Goal: Navigation & Orientation: Find specific page/section

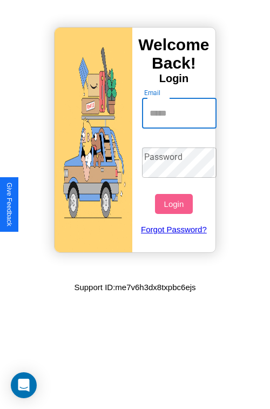
click at [180, 113] on input "Email" at bounding box center [179, 113] width 75 height 30
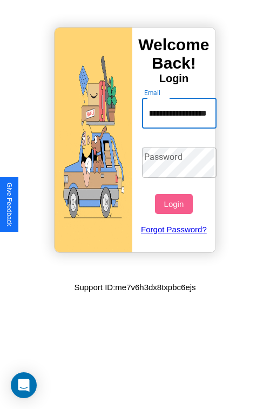
scroll to position [0, 57]
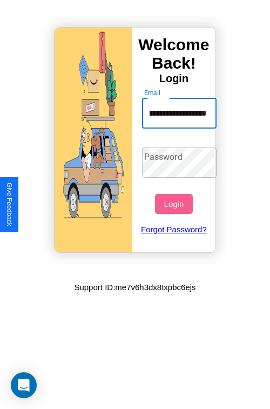
type input "**********"
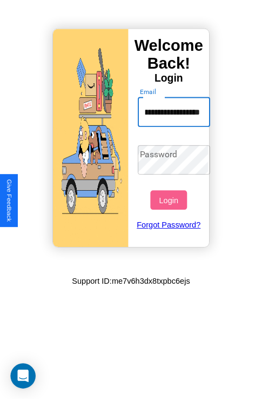
scroll to position [0, 0]
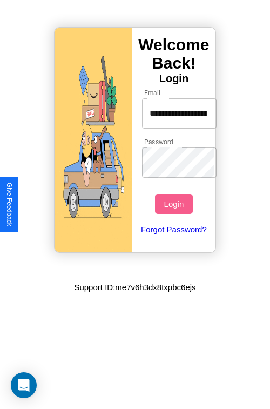
click at [175, 204] on button "Login" at bounding box center [173, 204] width 37 height 20
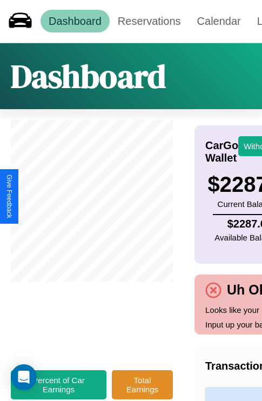
scroll to position [0, 124]
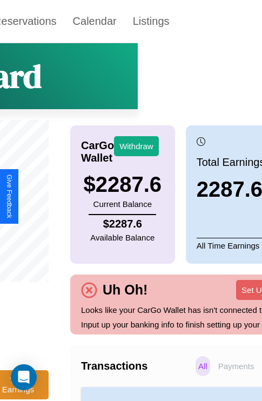
click at [215, 376] on p "Payments" at bounding box center [236, 366] width 42 height 20
click at [195, 376] on p "All" at bounding box center [202, 366] width 15 height 20
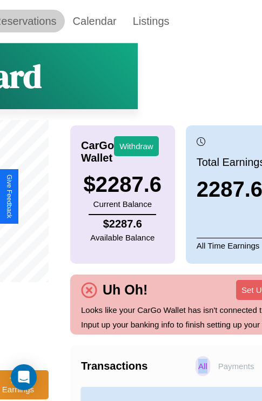
click at [32, 21] on link "Reservations" at bounding box center [24, 21] width 79 height 23
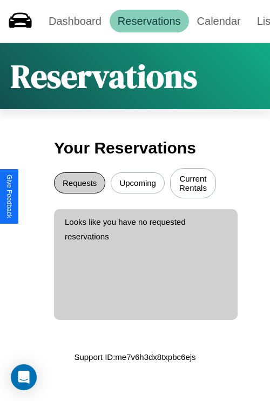
click at [79, 184] on button "Requests" at bounding box center [79, 182] width 51 height 21
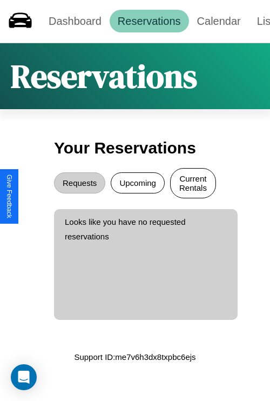
click at [193, 184] on button "Current Rentals" at bounding box center [193, 183] width 46 height 30
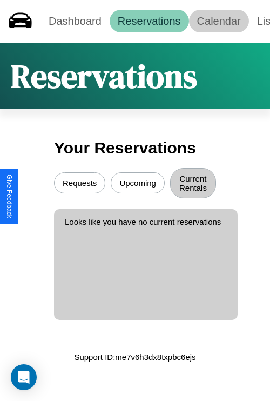
click at [219, 21] on link "Calendar" at bounding box center [219, 21] width 60 height 23
